Goal: Task Accomplishment & Management: Manage account settings

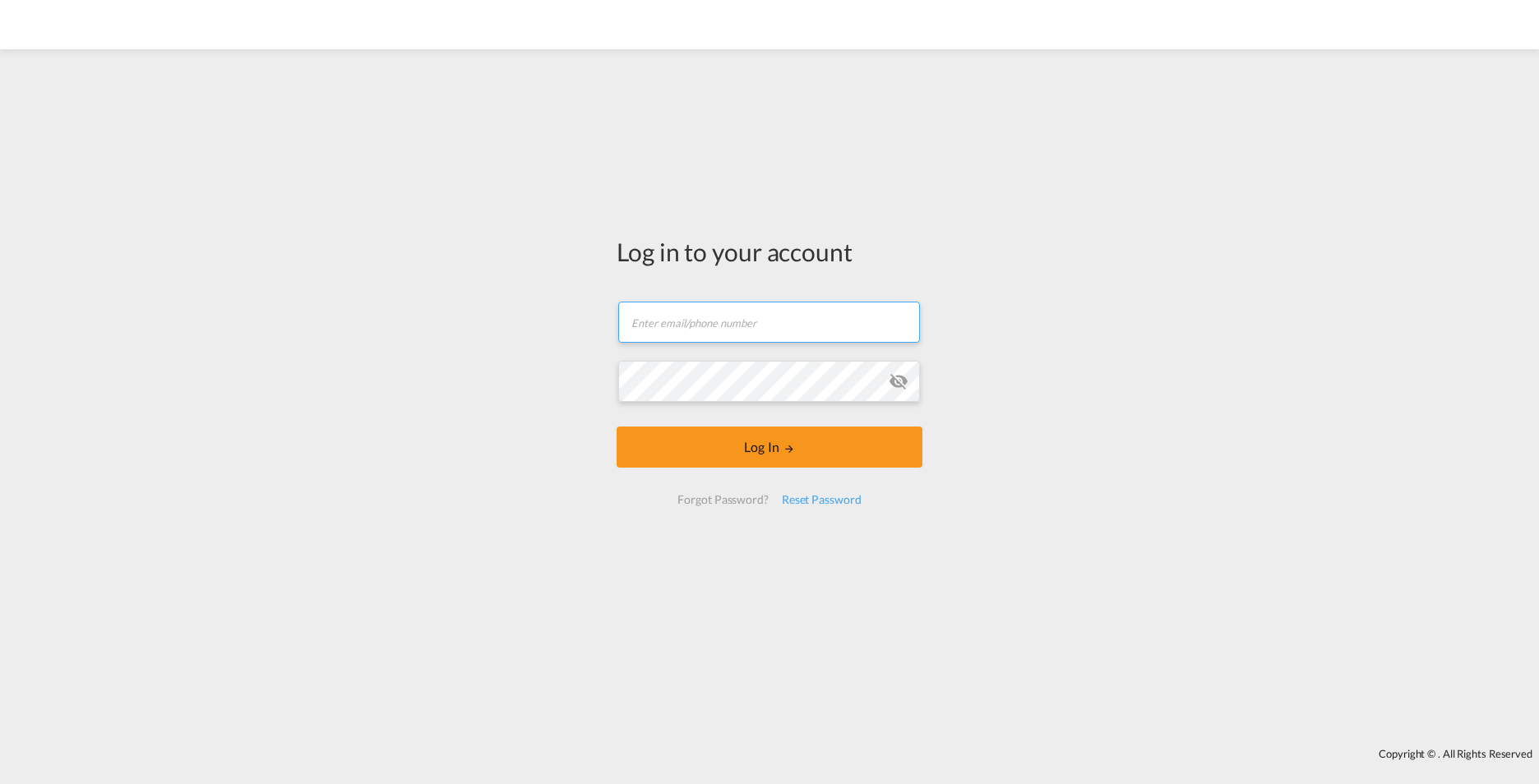
click at [730, 338] on input "text" at bounding box center [770, 322] width 302 height 41
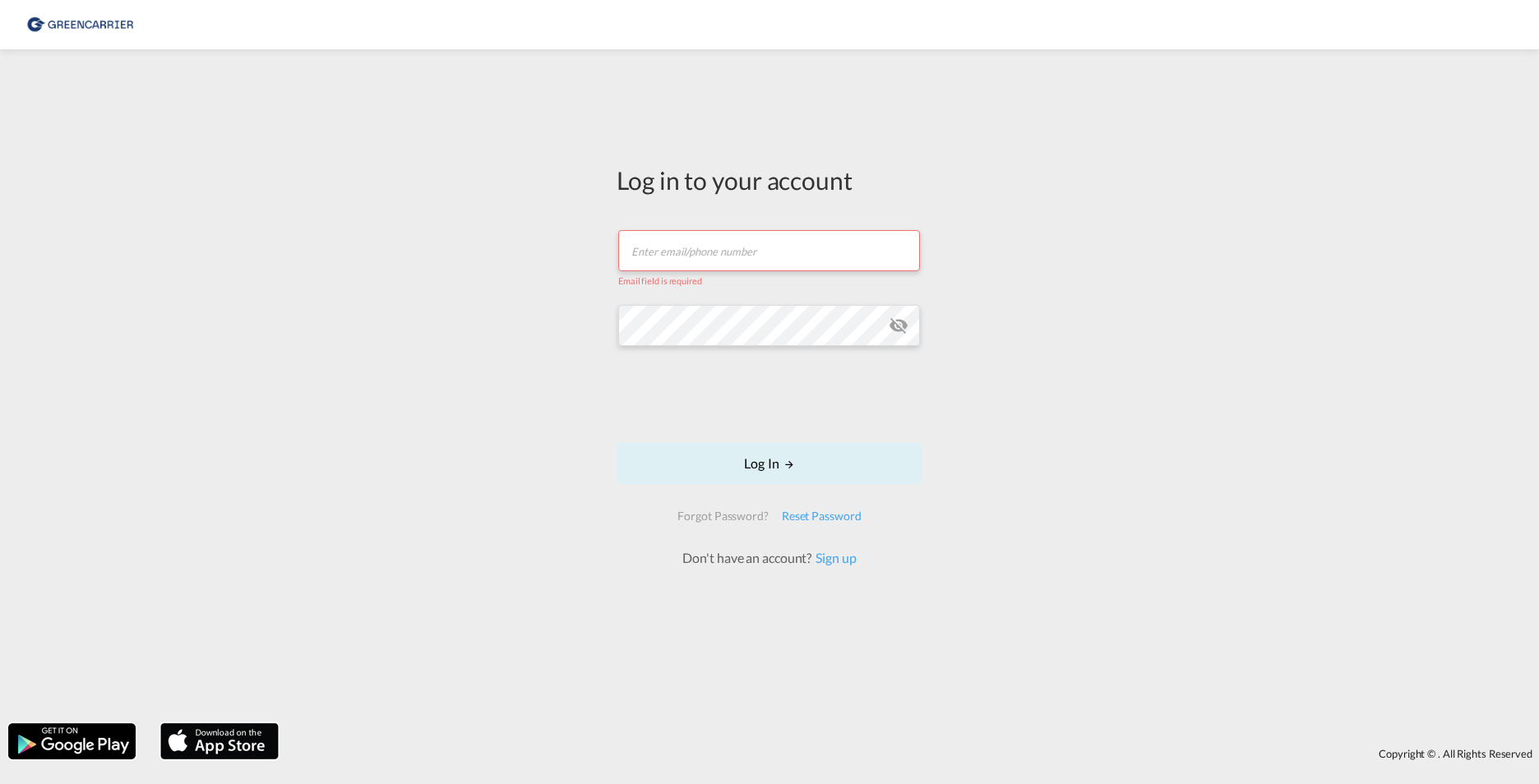
click at [766, 259] on input "text" at bounding box center [770, 250] width 302 height 41
type input "[PERSON_NAME][EMAIL_ADDRESS][DOMAIN_NAME]"
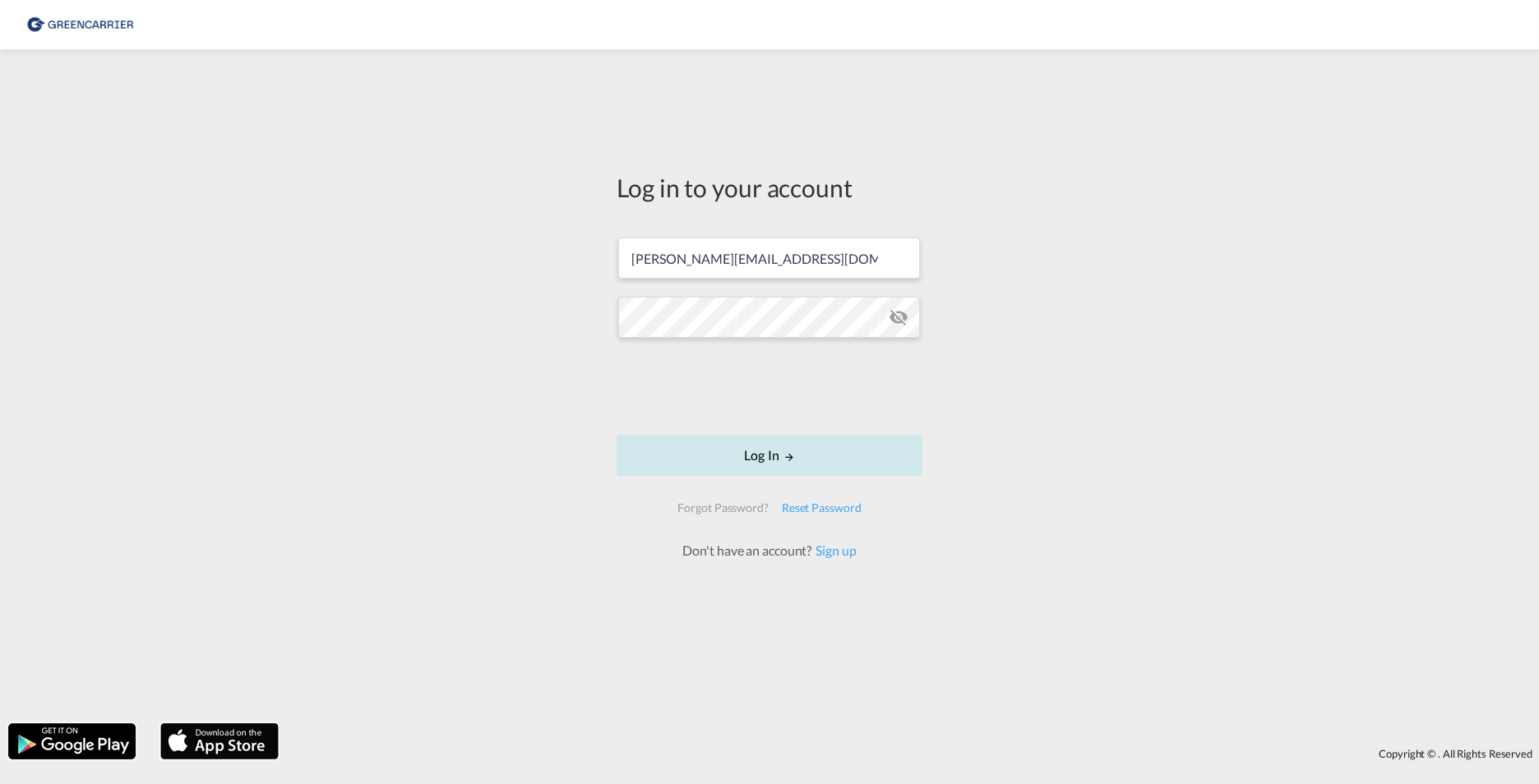
click at [758, 451] on button "Log In" at bounding box center [770, 456] width 306 height 41
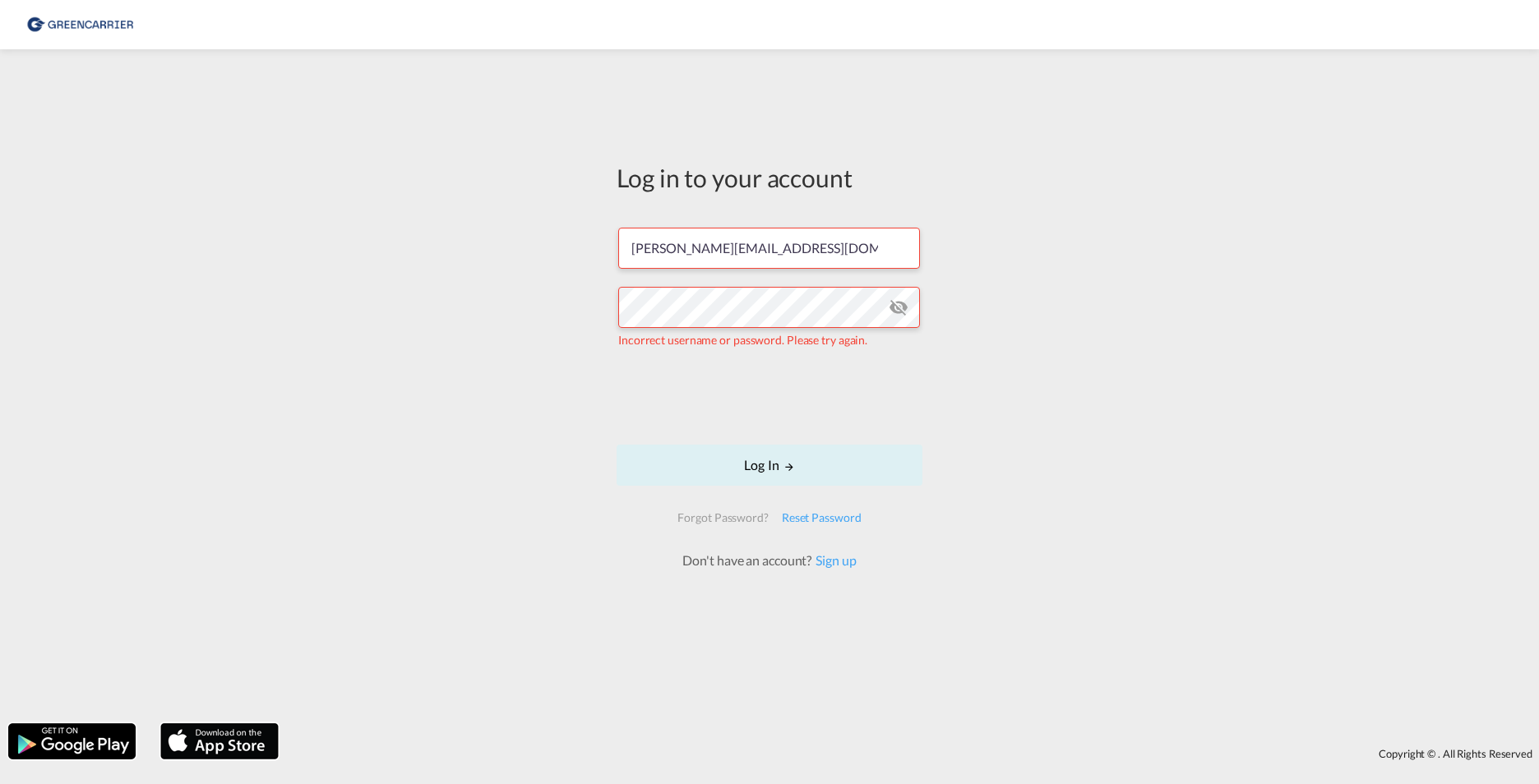
click at [905, 306] on md-icon "icon-eye-off" at bounding box center [899, 308] width 19 height 19
click at [793, 464] on md-icon "LOGIN" at bounding box center [790, 467] width 12 height 12
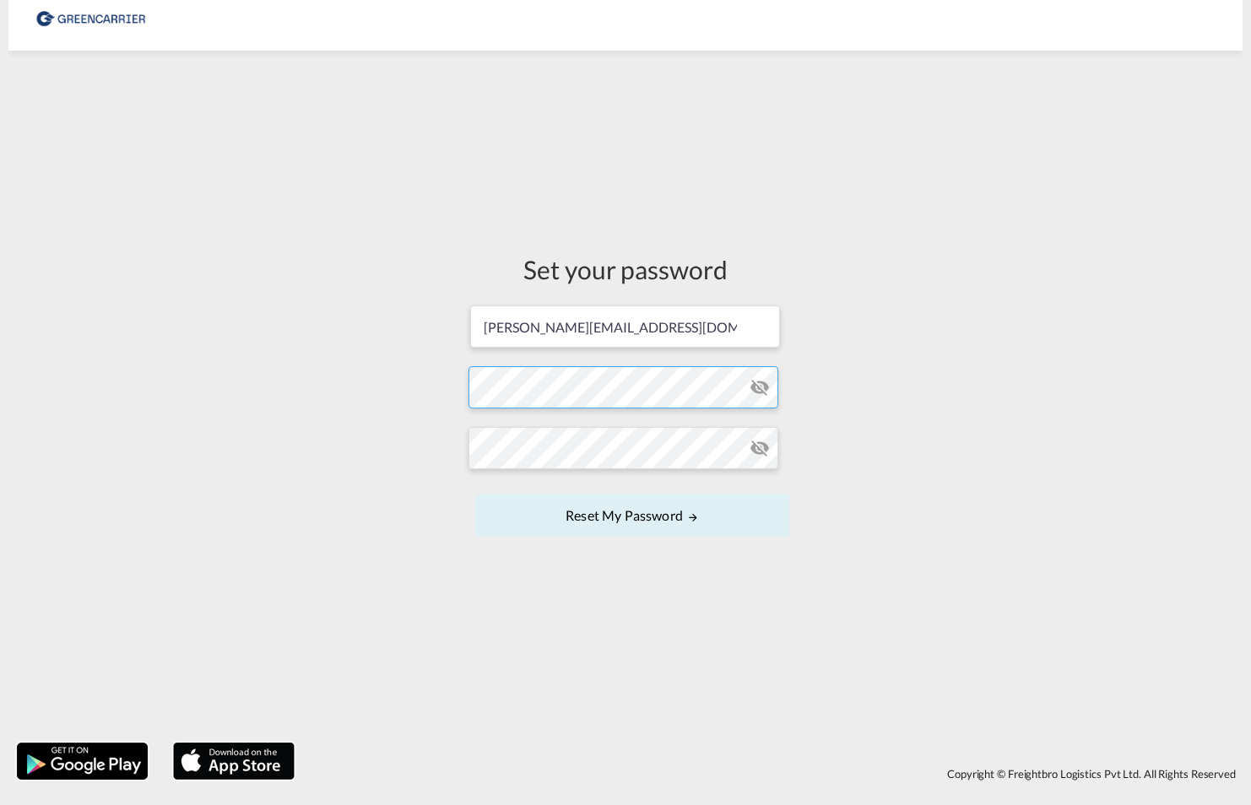
click at [534, 395] on form "[PERSON_NAME][EMAIL_ADDRESS][DOMAIN_NAME] Password must contain the following: …" at bounding box center [626, 423] width 314 height 238
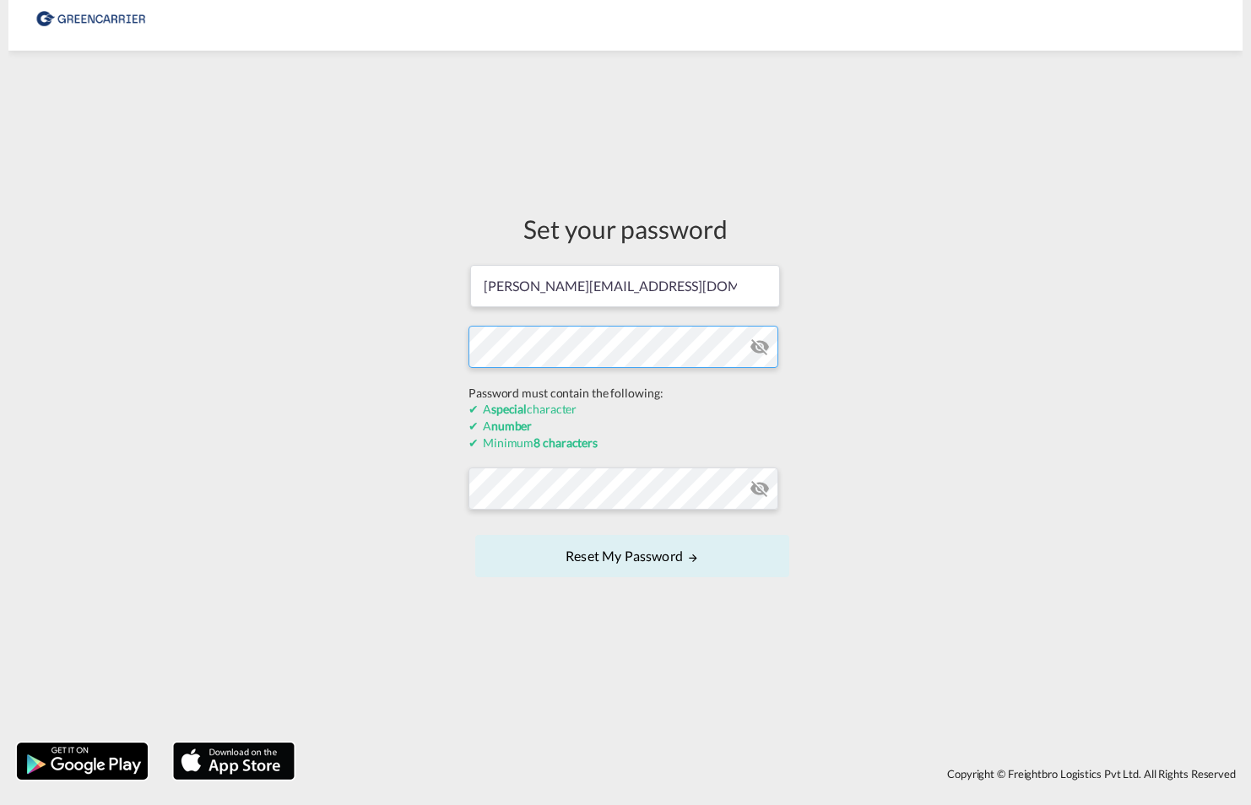
click at [419, 348] on div "Set your password surak@gatewaycargo.de Password must contain the following: A …" at bounding box center [625, 396] width 1234 height 675
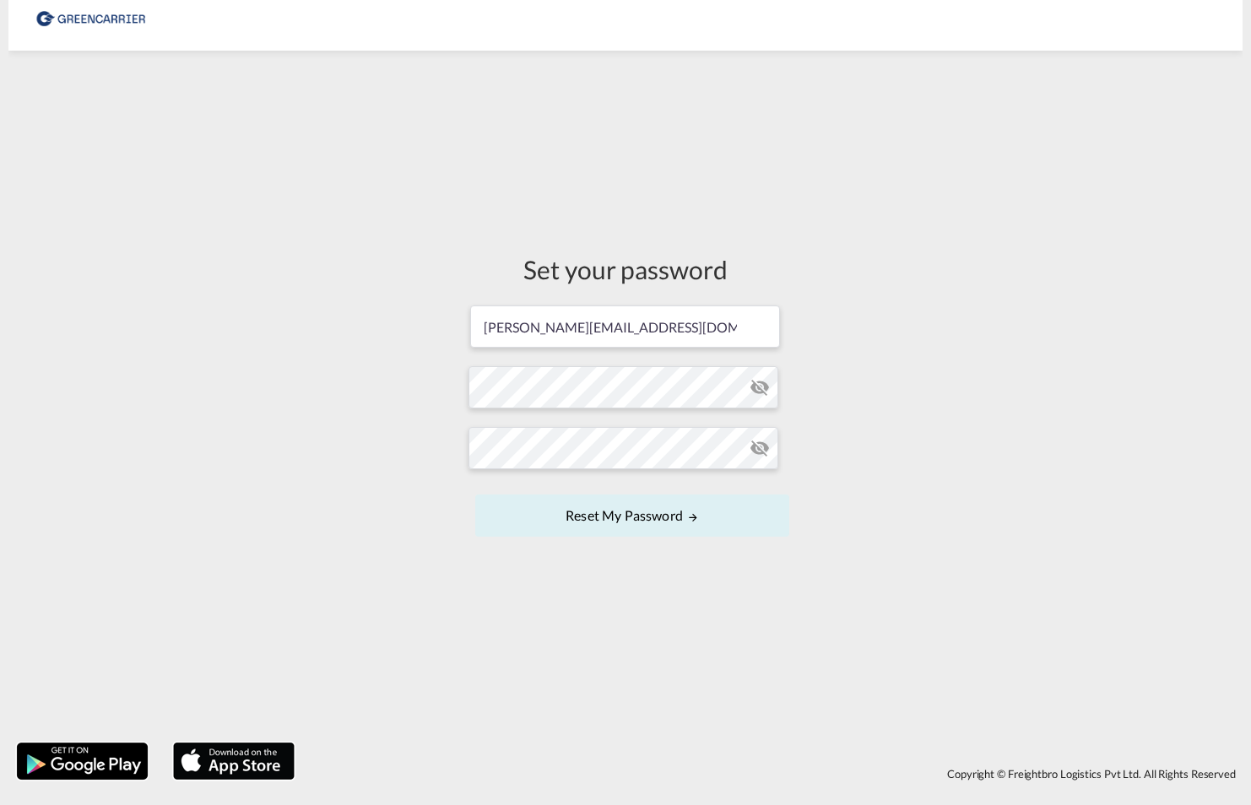
click at [761, 392] on form "[PERSON_NAME][EMAIL_ADDRESS][DOMAIN_NAME] Password must contain the following: …" at bounding box center [626, 423] width 314 height 238
click at [757, 384] on md-icon "icon-eye-off" at bounding box center [760, 387] width 20 height 20
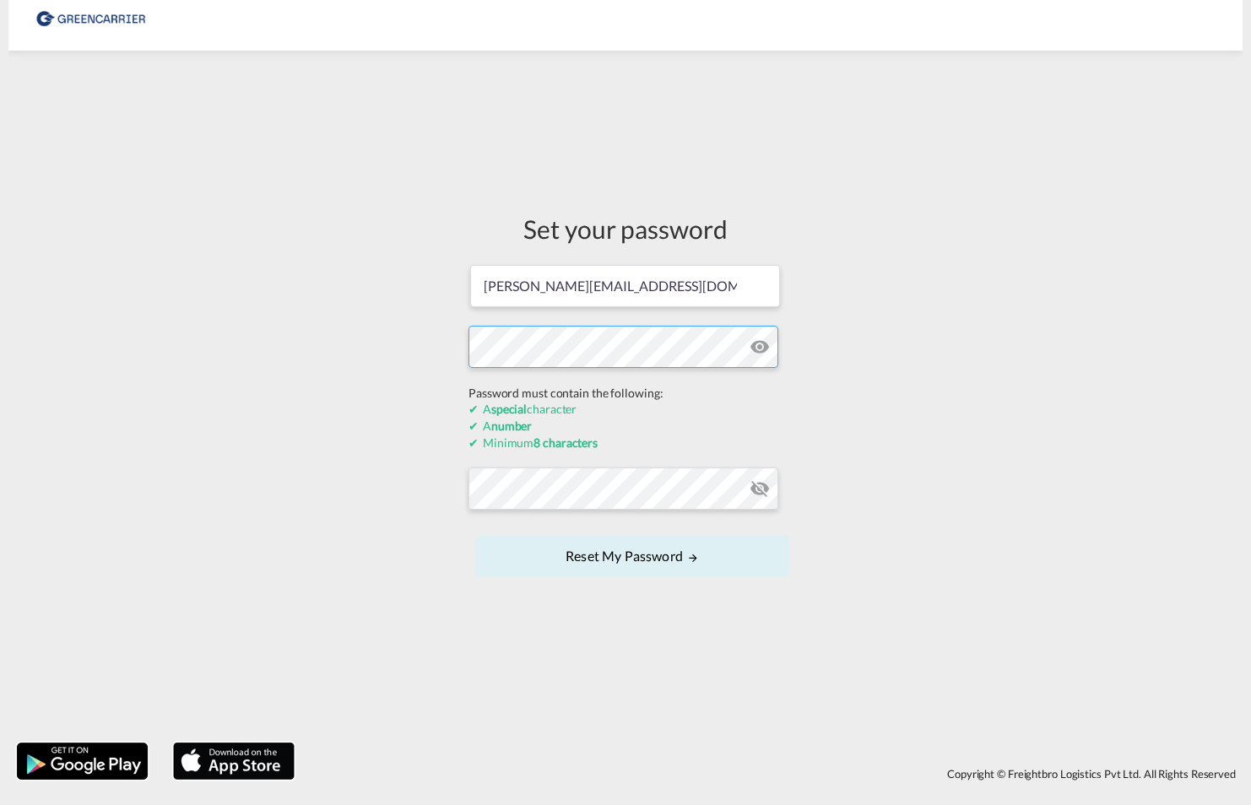
click at [398, 390] on div "Set your password surak@gatewaycargo.de Password must contain the following: A …" at bounding box center [625, 396] width 1234 height 675
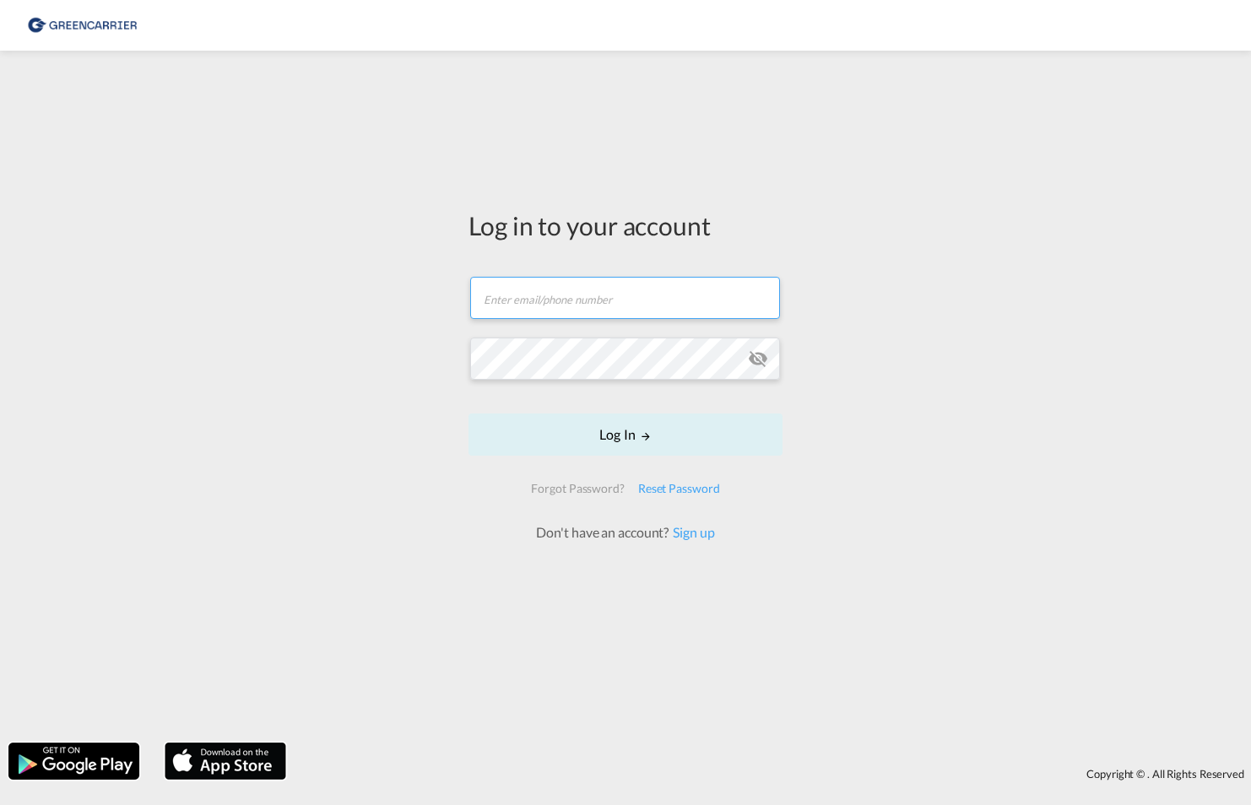
click at [547, 290] on input "text" at bounding box center [625, 298] width 310 height 42
type input "[PERSON_NAME][EMAIL_ADDRESS][DOMAIN_NAME]"
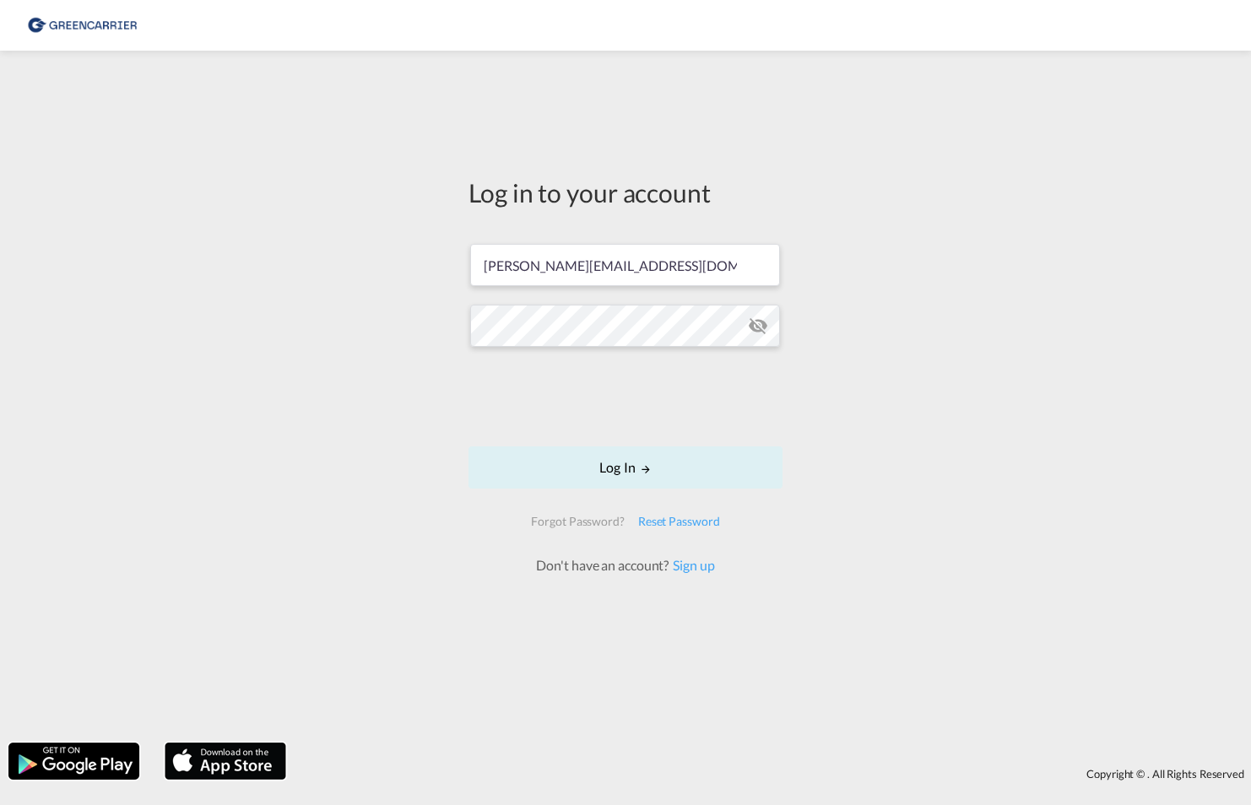
click at [760, 321] on md-icon "icon-eye-off" at bounding box center [758, 326] width 20 height 20
click at [759, 321] on md-icon "icon-eye-off" at bounding box center [758, 326] width 20 height 20
click at [694, 464] on button "Log In" at bounding box center [626, 468] width 314 height 42
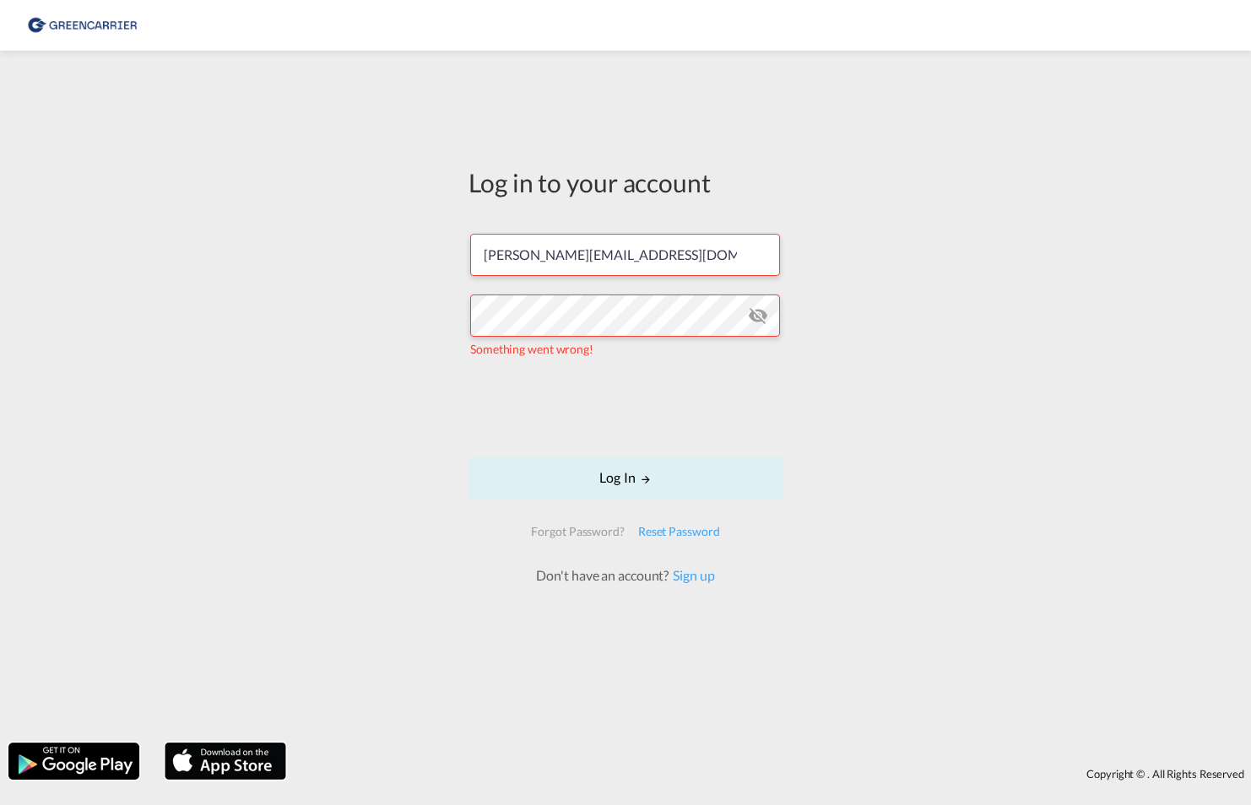
click at [903, 401] on div "Log in to your account surak@gatewaycargo.de Something went wrong! Log In Forgo…" at bounding box center [625, 396] width 1251 height 675
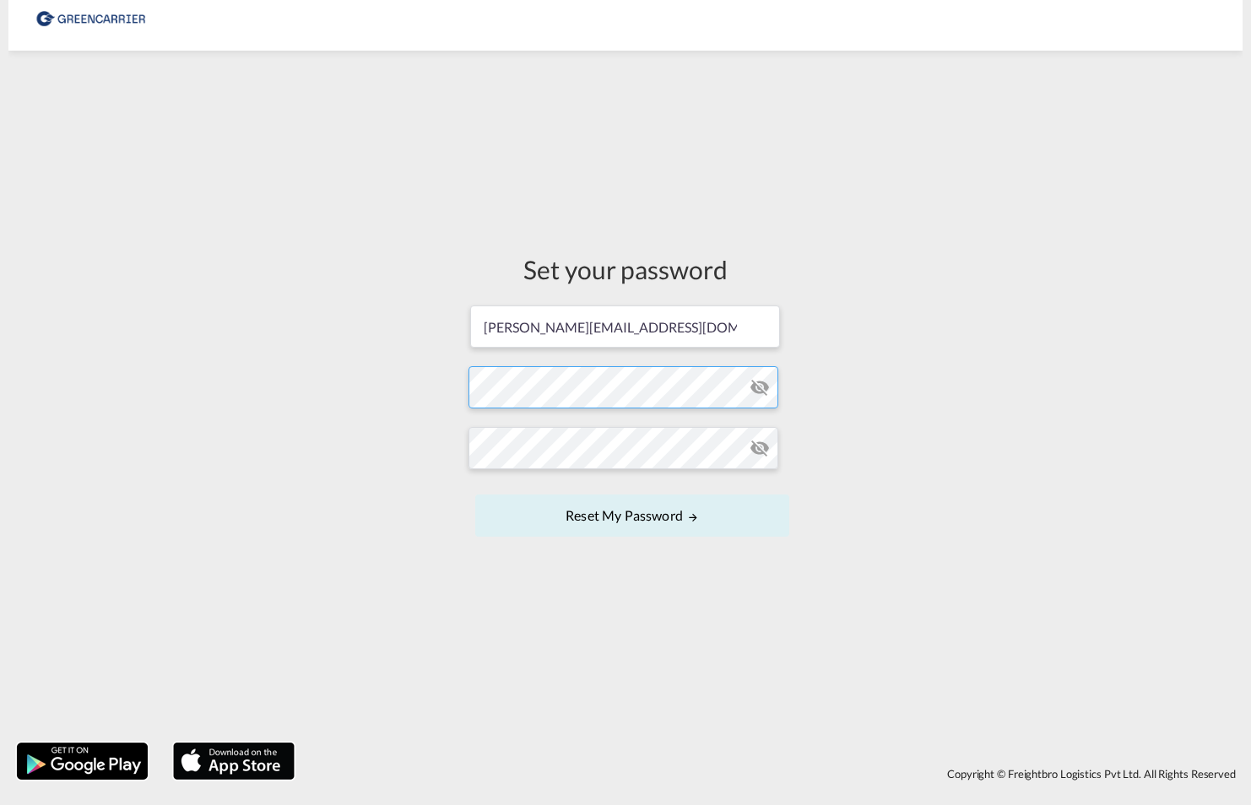
click at [626, 391] on form "[PERSON_NAME][EMAIL_ADDRESS][DOMAIN_NAME] Password must contain the following: …" at bounding box center [626, 423] width 314 height 238
click at [759, 400] on form "[PERSON_NAME][EMAIL_ADDRESS][DOMAIN_NAME] Password must contain the following: …" at bounding box center [626, 423] width 314 height 238
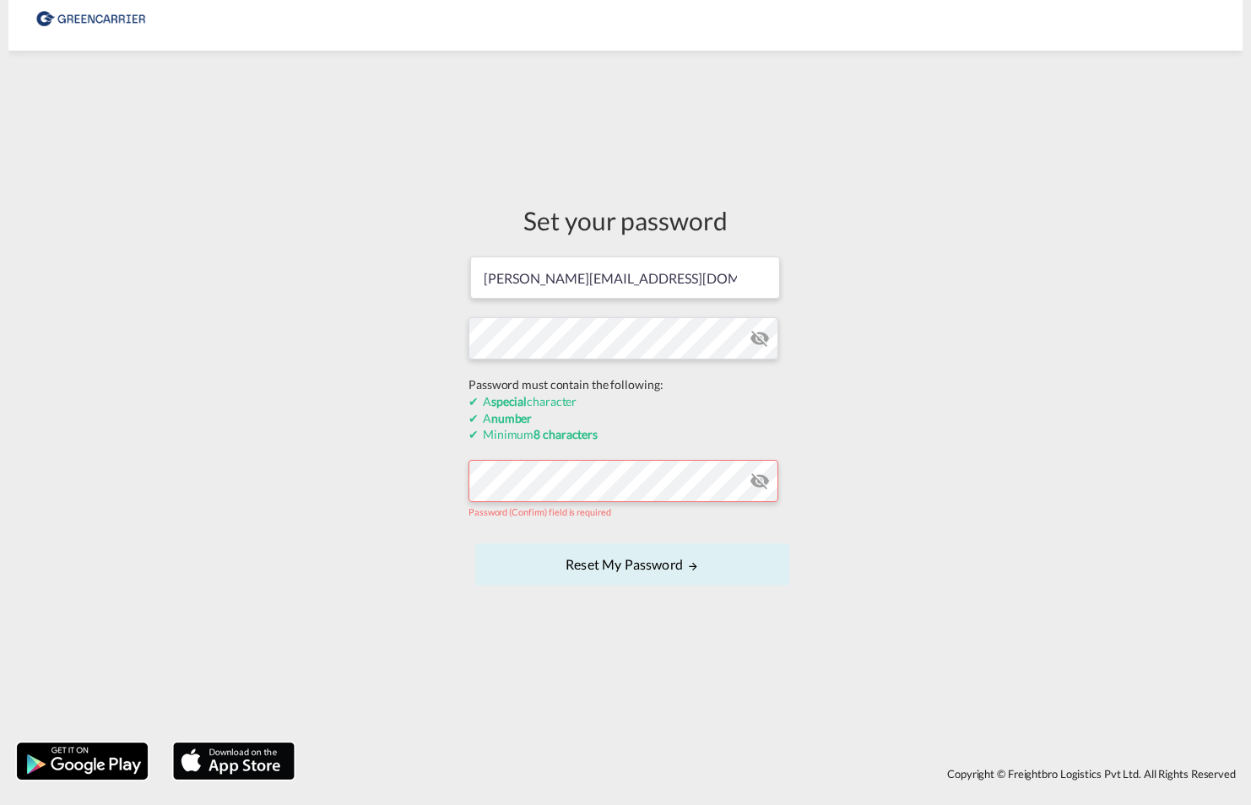
click at [761, 339] on form "[PERSON_NAME][EMAIL_ADDRESS][DOMAIN_NAME] Password must contain the following: …" at bounding box center [626, 422] width 314 height 335
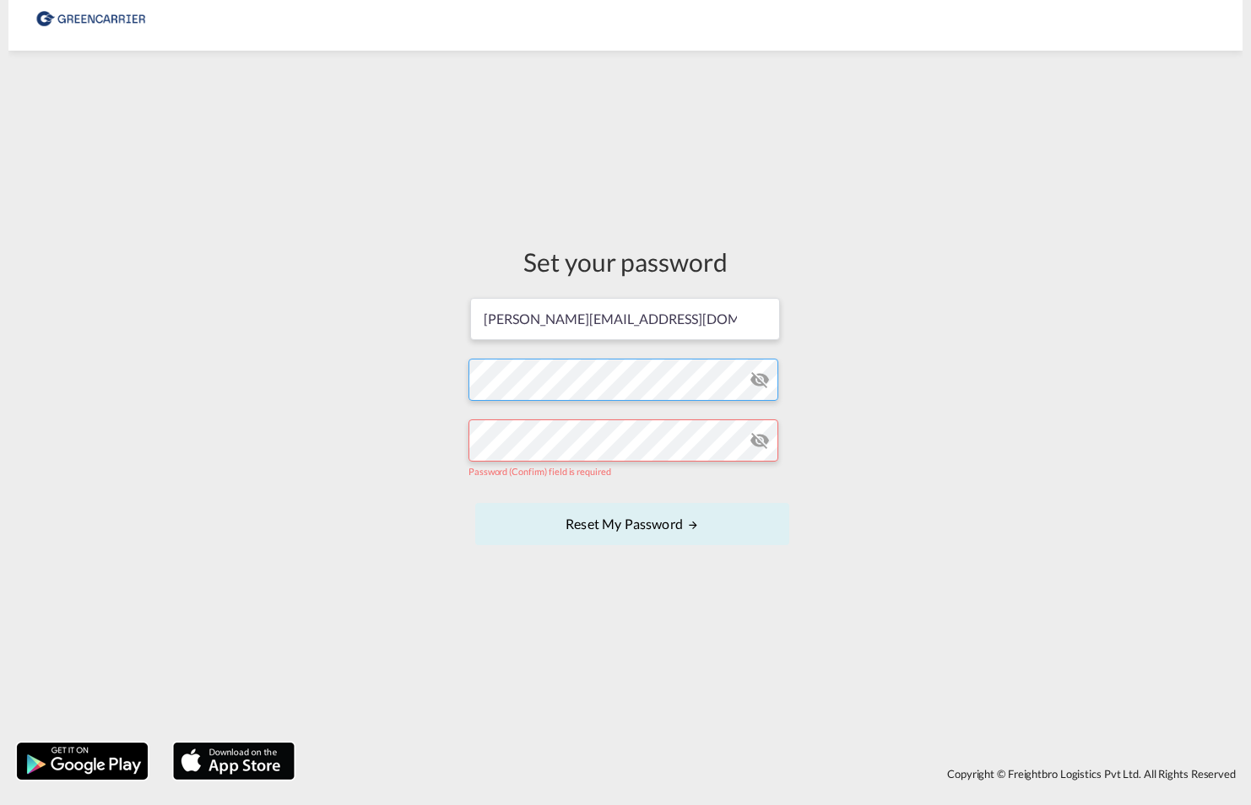
click at [741, 386] on form "[PERSON_NAME][EMAIL_ADDRESS][DOMAIN_NAME] Password must contain the following: …" at bounding box center [626, 423] width 314 height 254
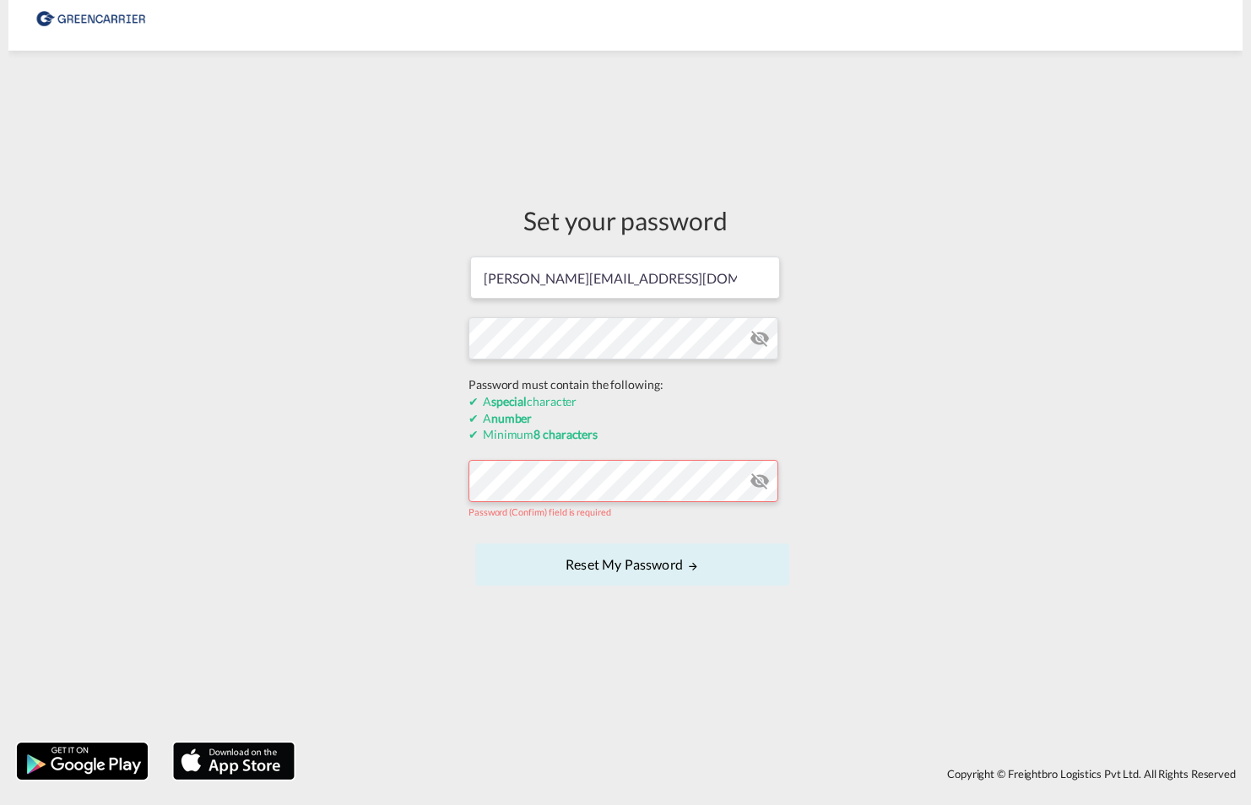
click at [765, 343] on form "[PERSON_NAME][EMAIL_ADDRESS][DOMAIN_NAME] Password must contain the following: …" at bounding box center [626, 422] width 314 height 335
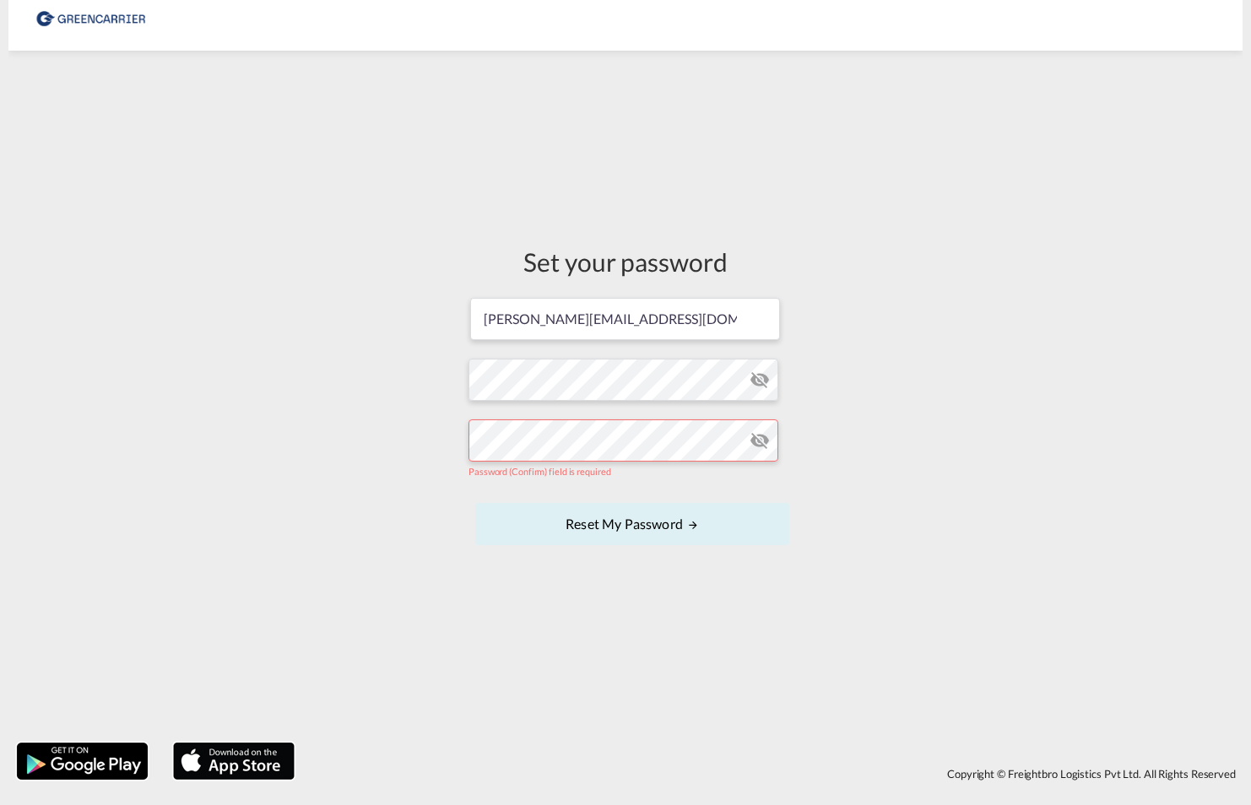
click at [751, 382] on md-icon "icon-eye-off" at bounding box center [760, 380] width 20 height 20
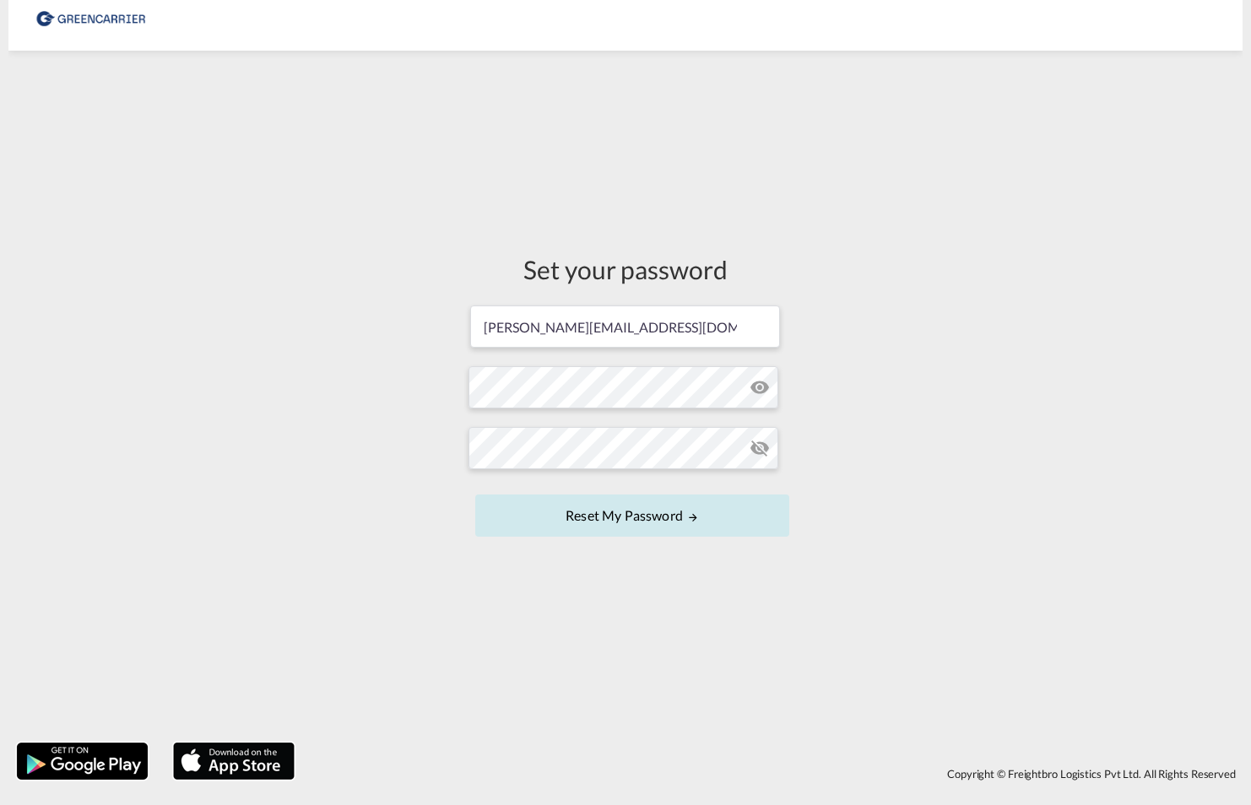
click at [701, 523] on button "Reset my password" at bounding box center [632, 516] width 314 height 42
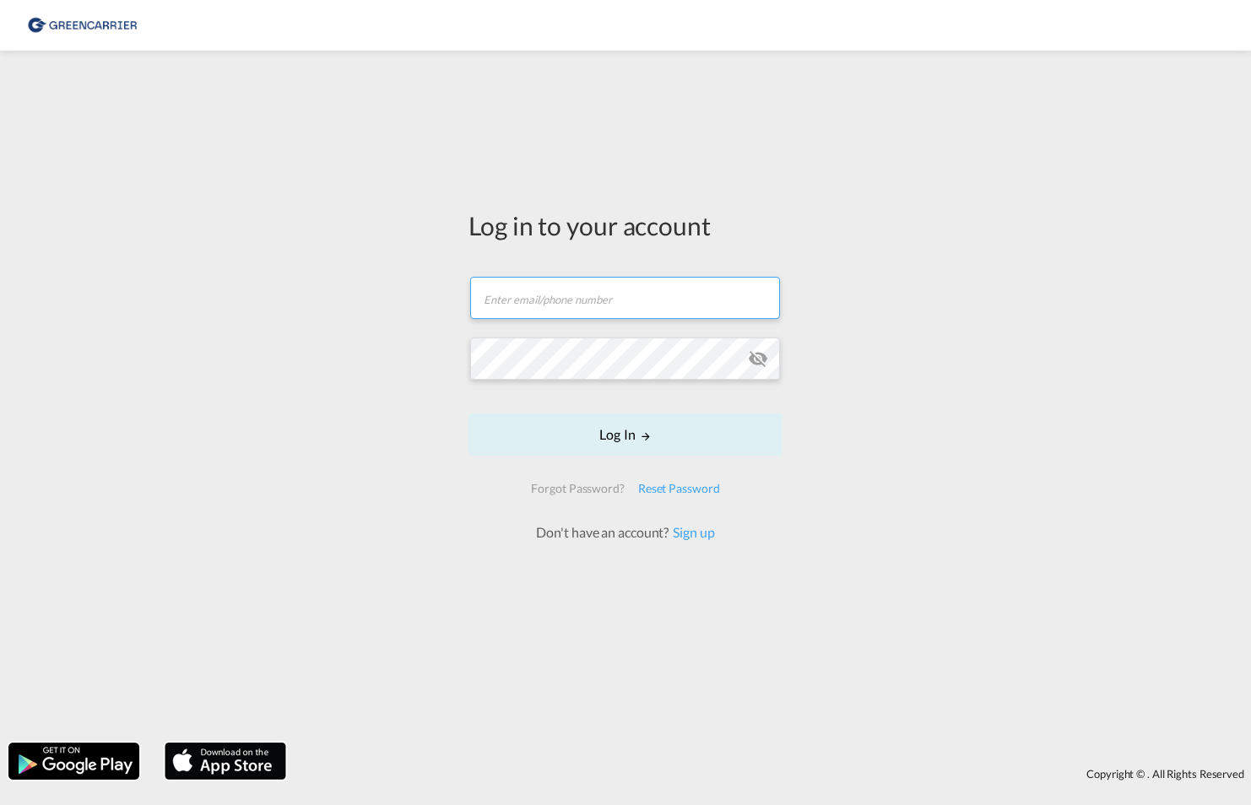
type input "[PERSON_NAME][EMAIL_ADDRESS][DOMAIN_NAME]"
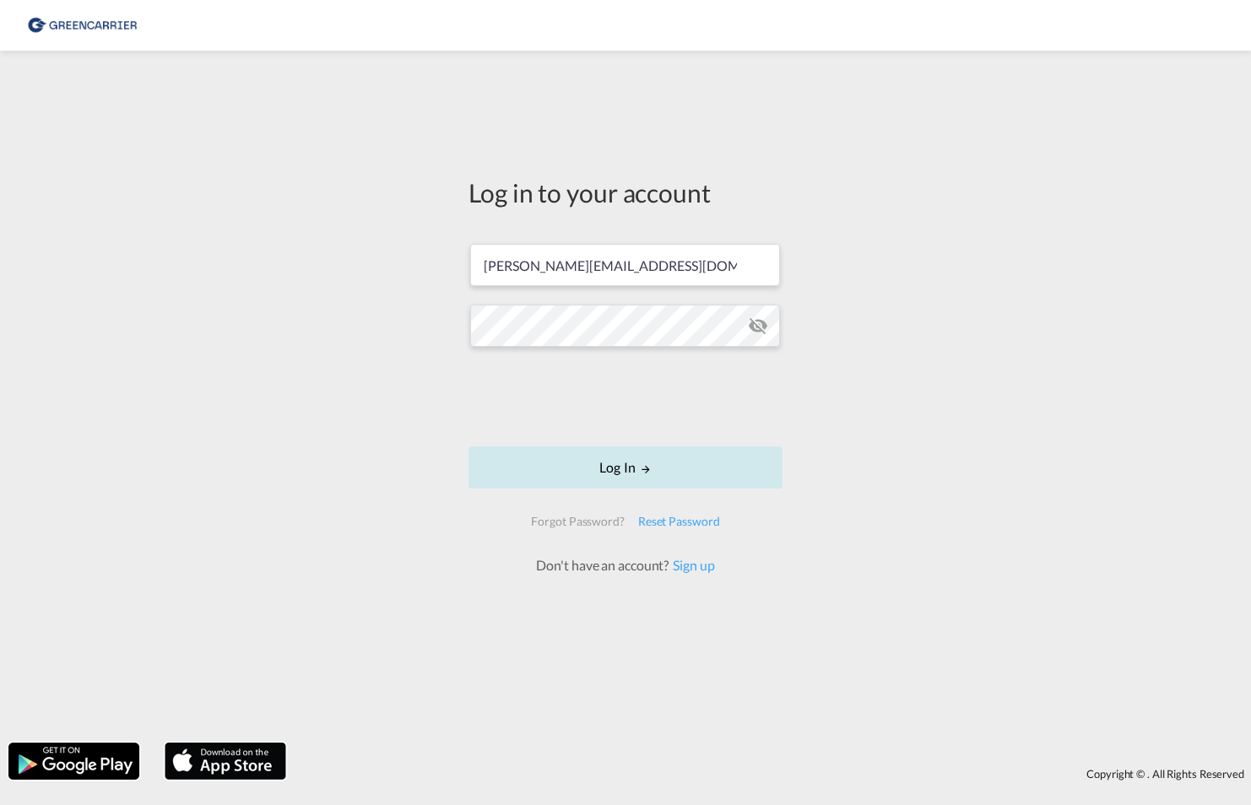
click at [662, 470] on button "Log In" at bounding box center [626, 468] width 314 height 42
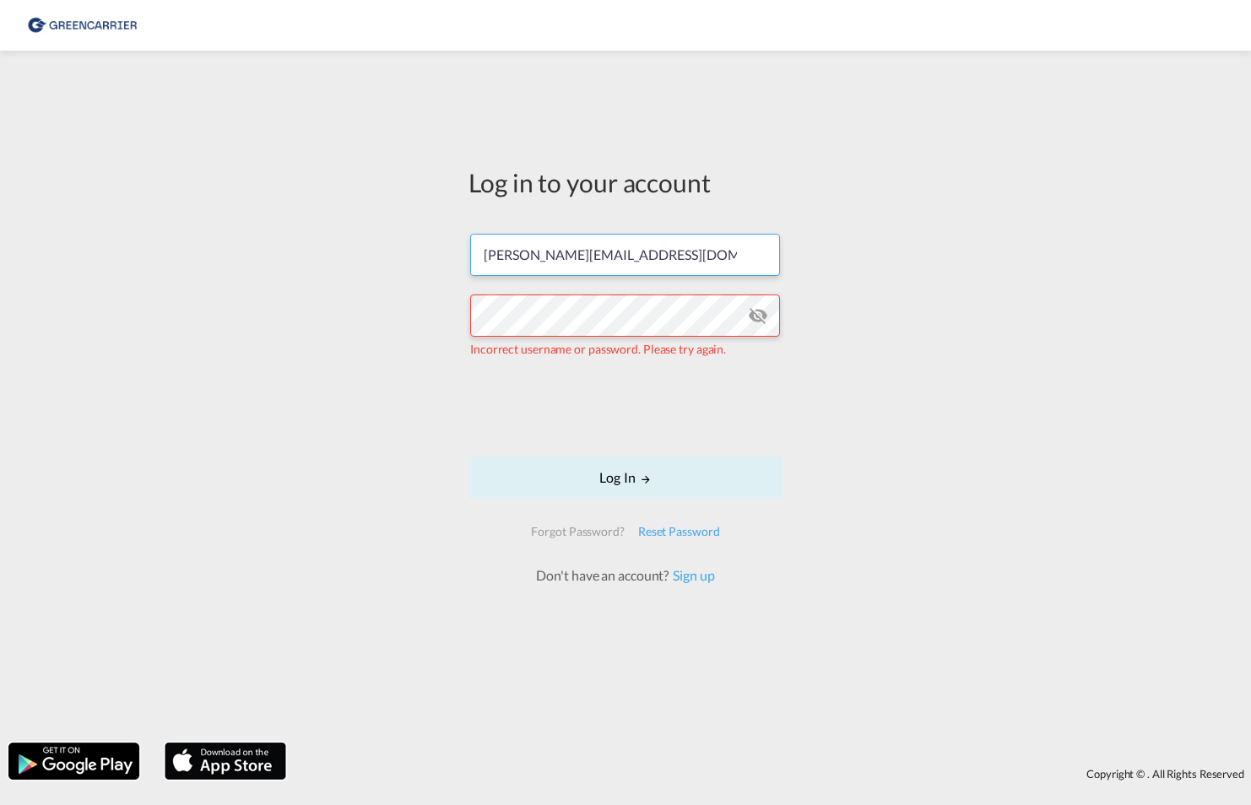
click at [648, 261] on input "[PERSON_NAME][EMAIL_ADDRESS][DOMAIN_NAME]" at bounding box center [625, 255] width 310 height 42
click at [844, 388] on div "Log in to your account [PERSON_NAME][EMAIL_ADDRESS][DOMAIN_NAME] Incorrect user…" at bounding box center [625, 396] width 1251 height 675
click at [762, 306] on md-icon "icon-eye-off" at bounding box center [758, 316] width 20 height 20
